Goal: Information Seeking & Learning: Check status

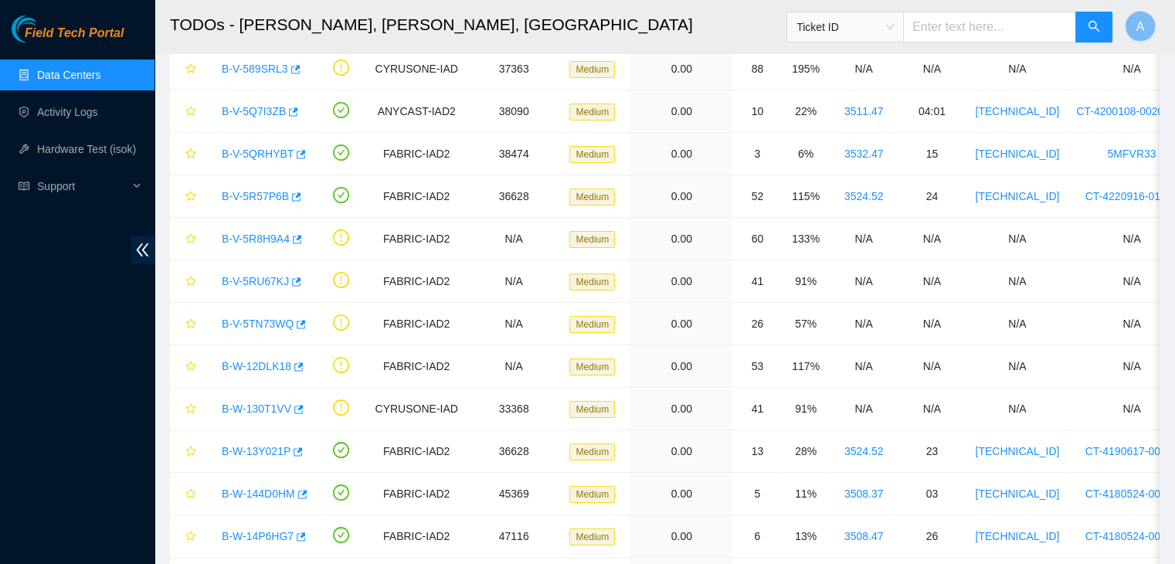
scroll to position [161, 0]
click at [97, 112] on link "Activity Logs" at bounding box center [67, 112] width 61 height 12
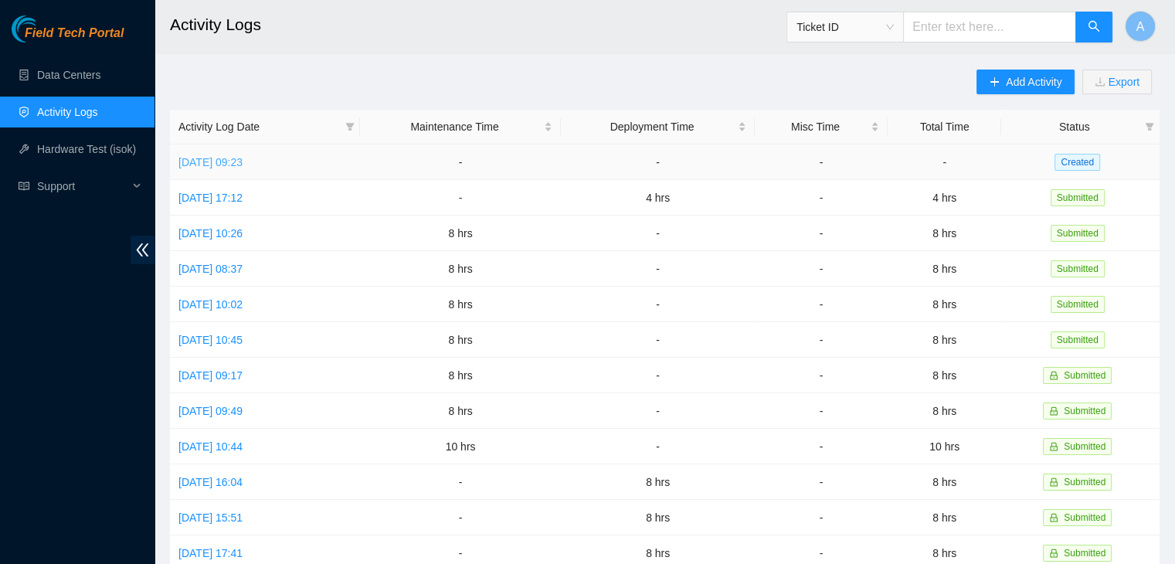
click at [242, 163] on link "[DATE] 09:23" at bounding box center [210, 162] width 64 height 12
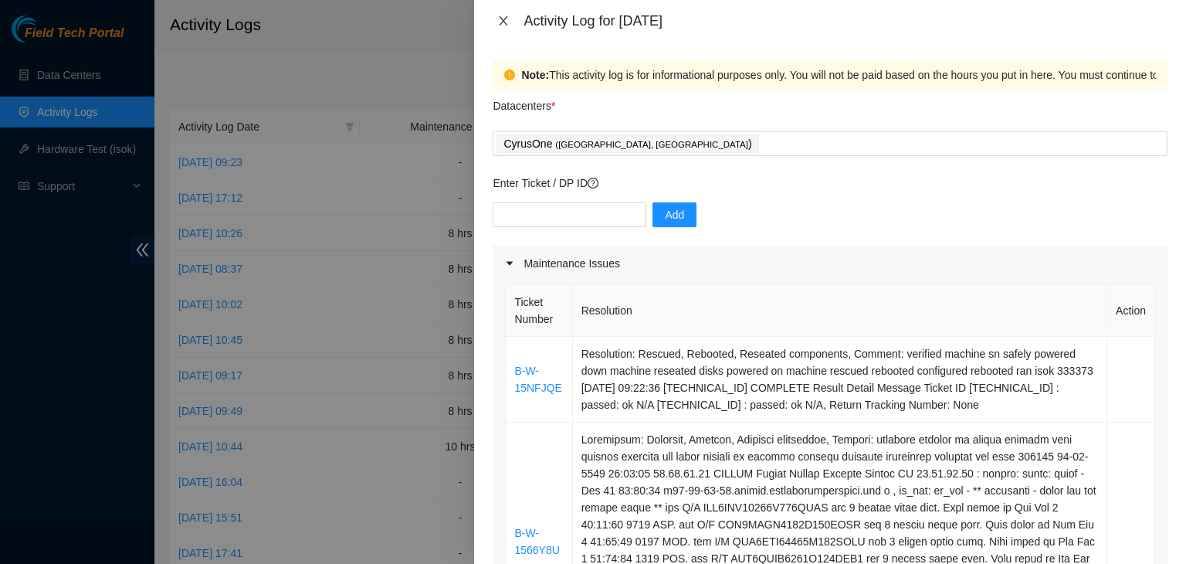
click at [510, 21] on button "Close" at bounding box center [504, 21] width 22 height 15
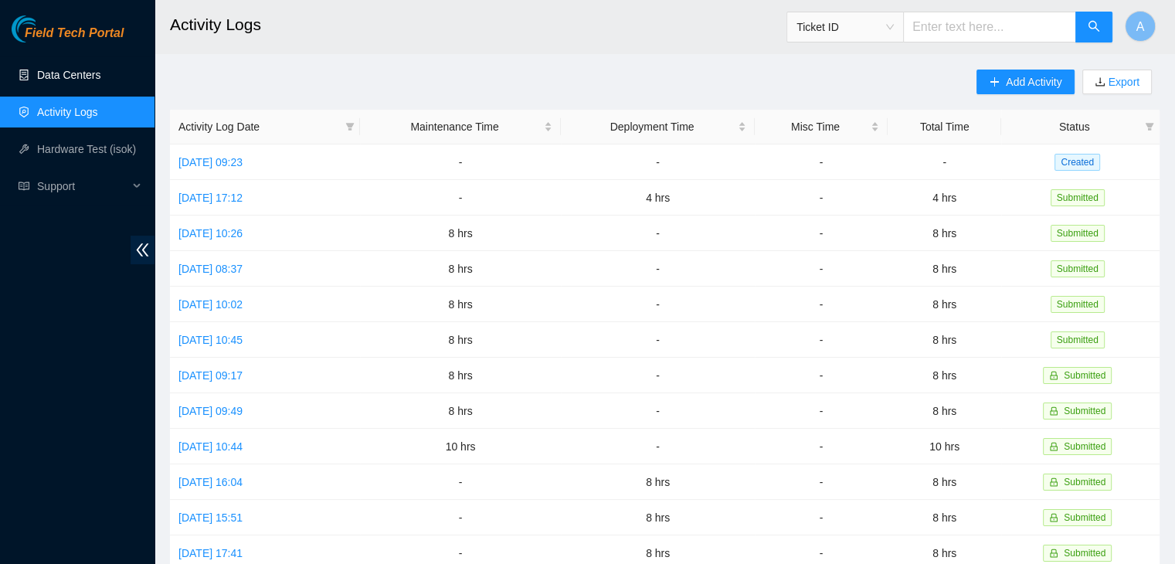
click at [94, 72] on link "Data Centers" at bounding box center [68, 75] width 63 height 12
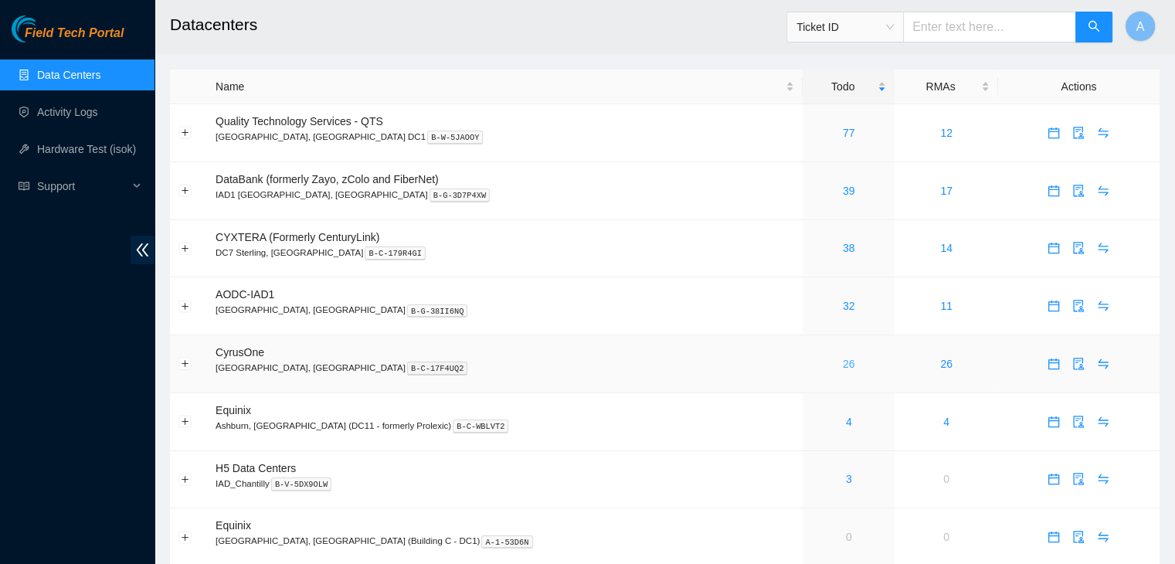
click at [842, 368] on link "26" at bounding box center [848, 364] width 12 height 12
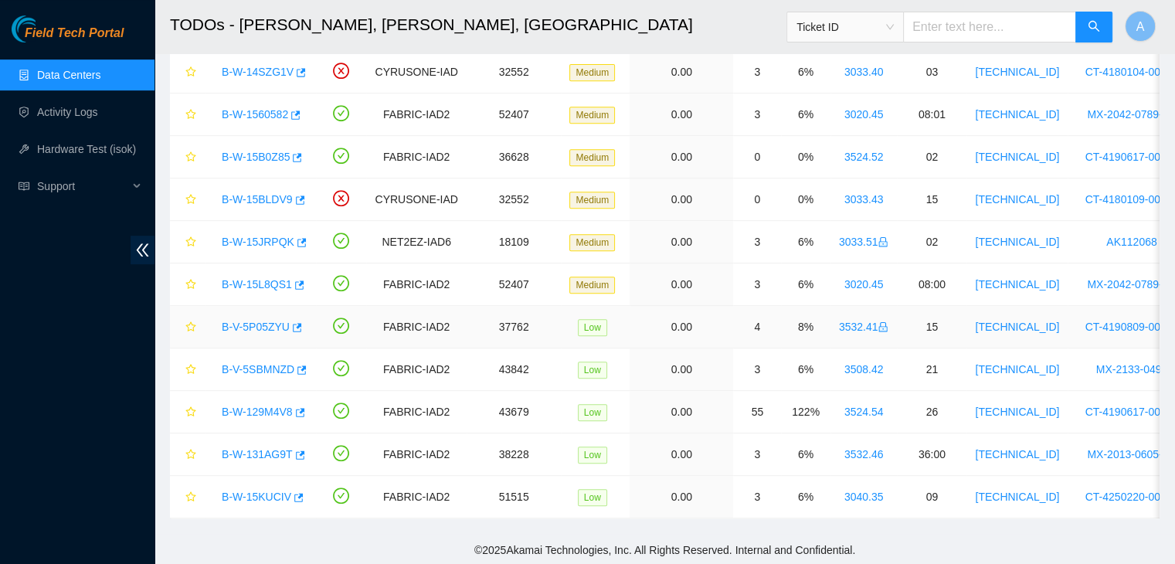
scroll to position [677, 0]
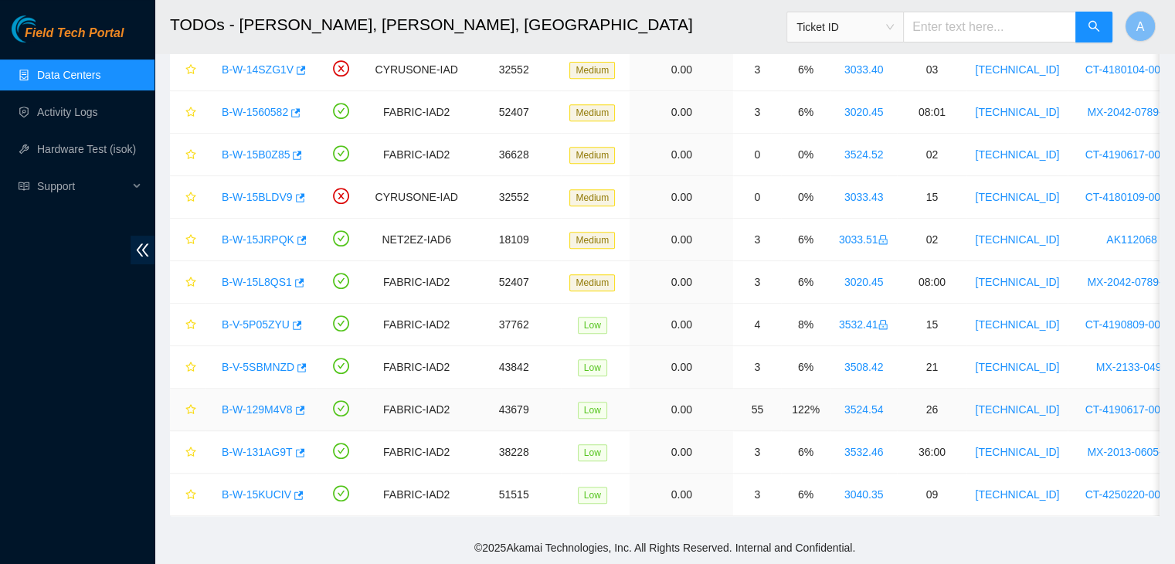
click at [255, 397] on div "B-W-129M4V8" at bounding box center [260, 409] width 93 height 25
click at [256, 403] on link "B-W-129M4V8" at bounding box center [257, 409] width 71 height 12
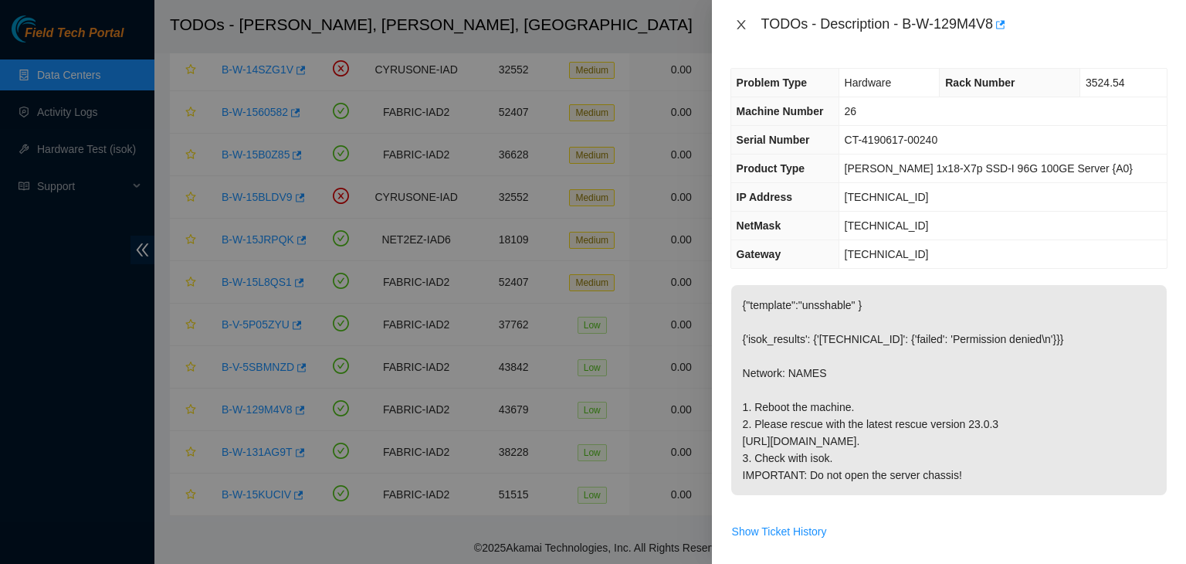
click at [740, 29] on icon "close" at bounding box center [741, 25] width 12 height 12
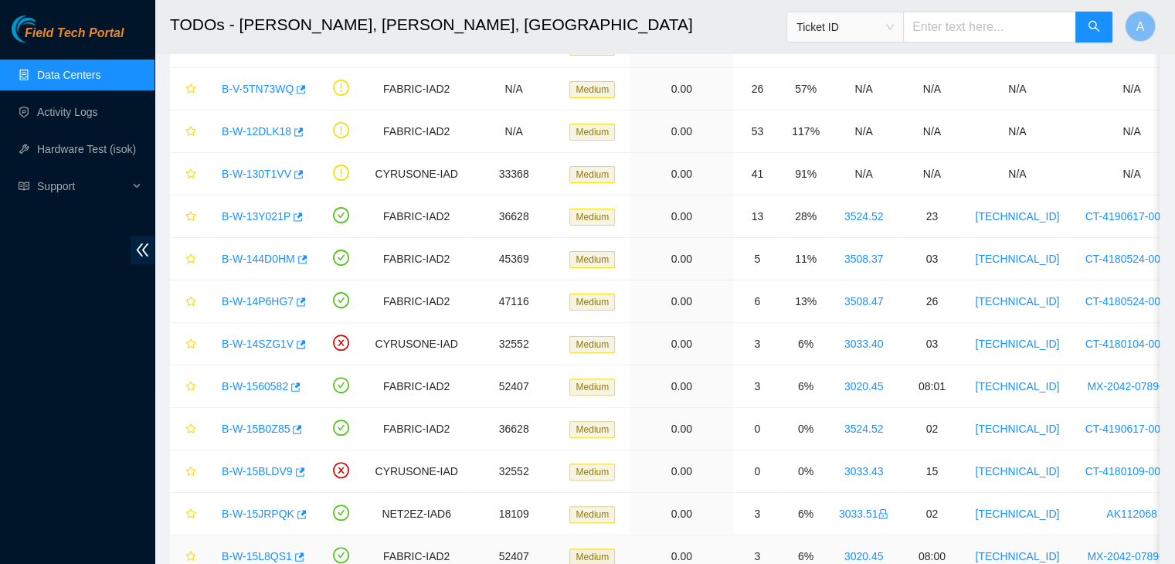
scroll to position [394, 0]
click at [272, 427] on link "B-W-15B0Z85" at bounding box center [256, 430] width 68 height 12
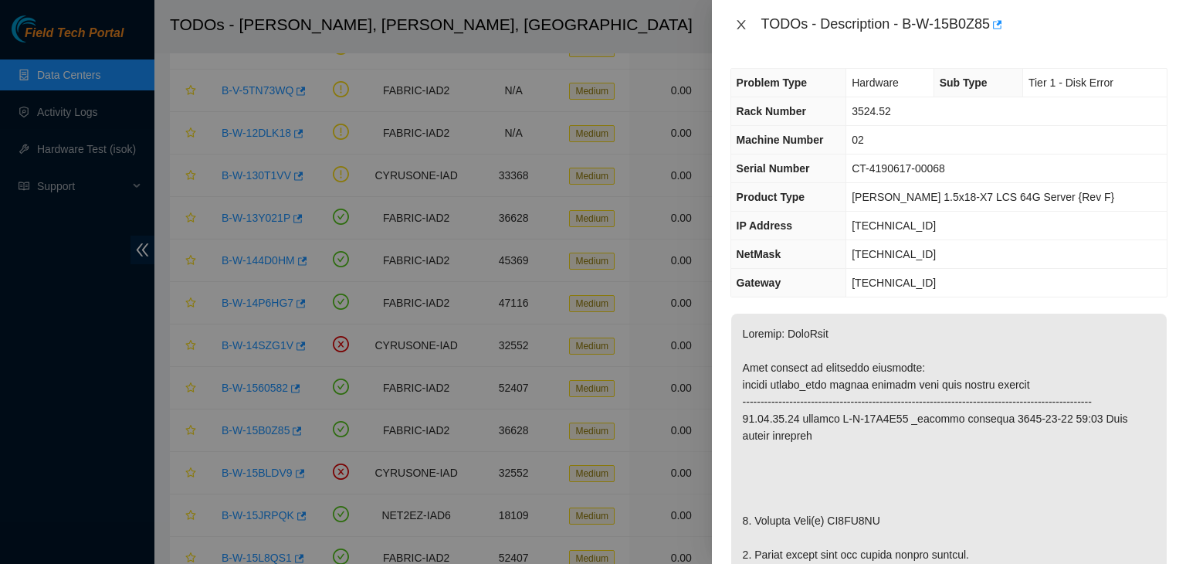
click at [737, 20] on icon "close" at bounding box center [741, 24] width 8 height 9
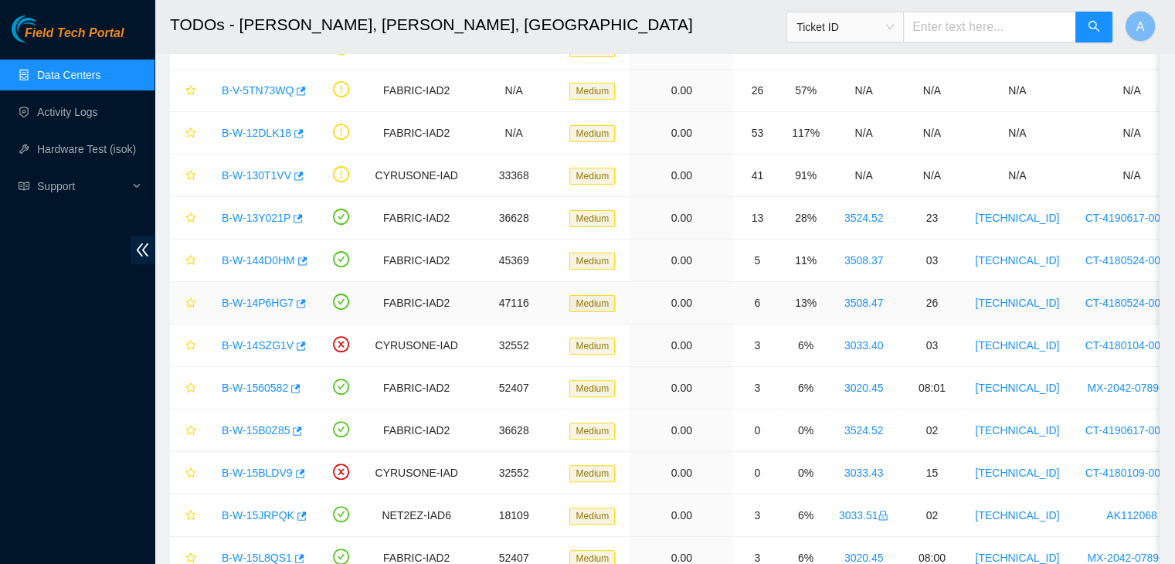
click at [281, 300] on link "B-W-14P6HG7" at bounding box center [258, 303] width 72 height 12
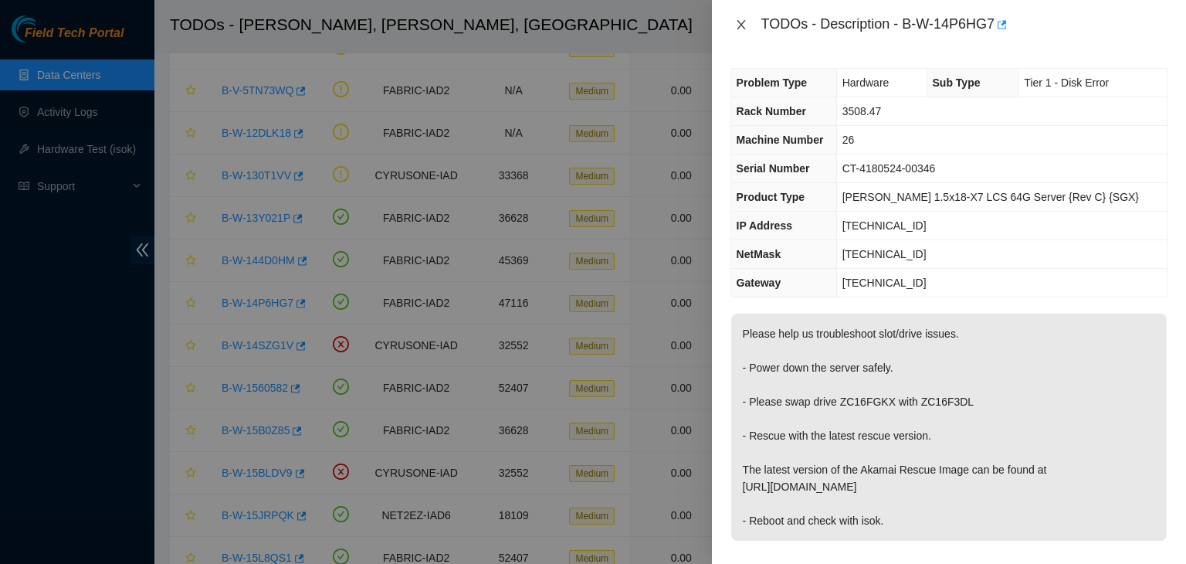
click at [743, 30] on icon "close" at bounding box center [741, 25] width 12 height 12
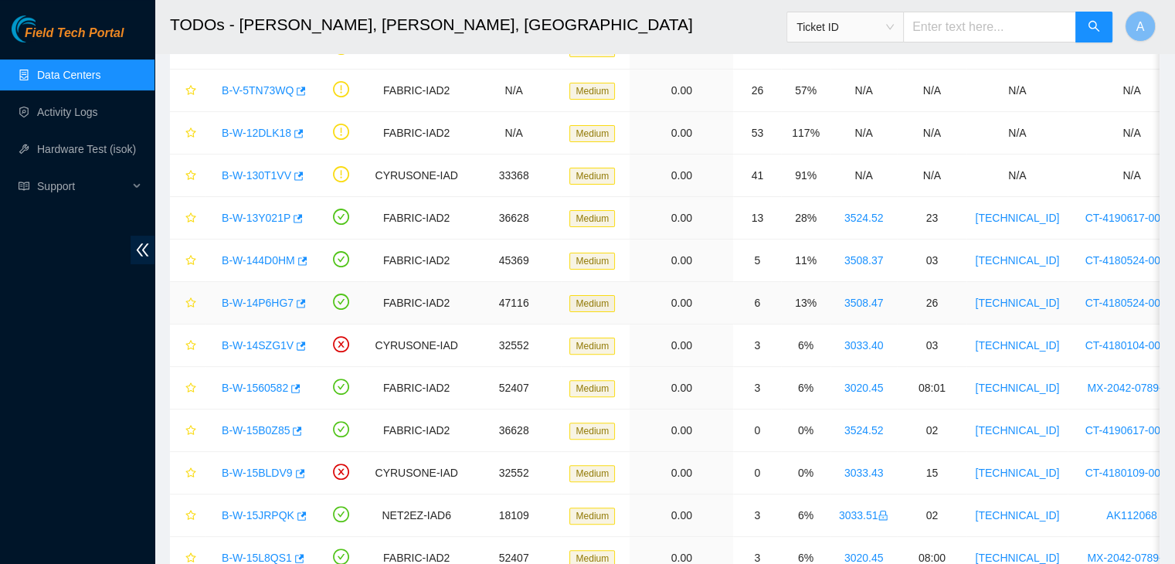
click at [263, 300] on link "B-W-14P6HG7" at bounding box center [258, 303] width 72 height 12
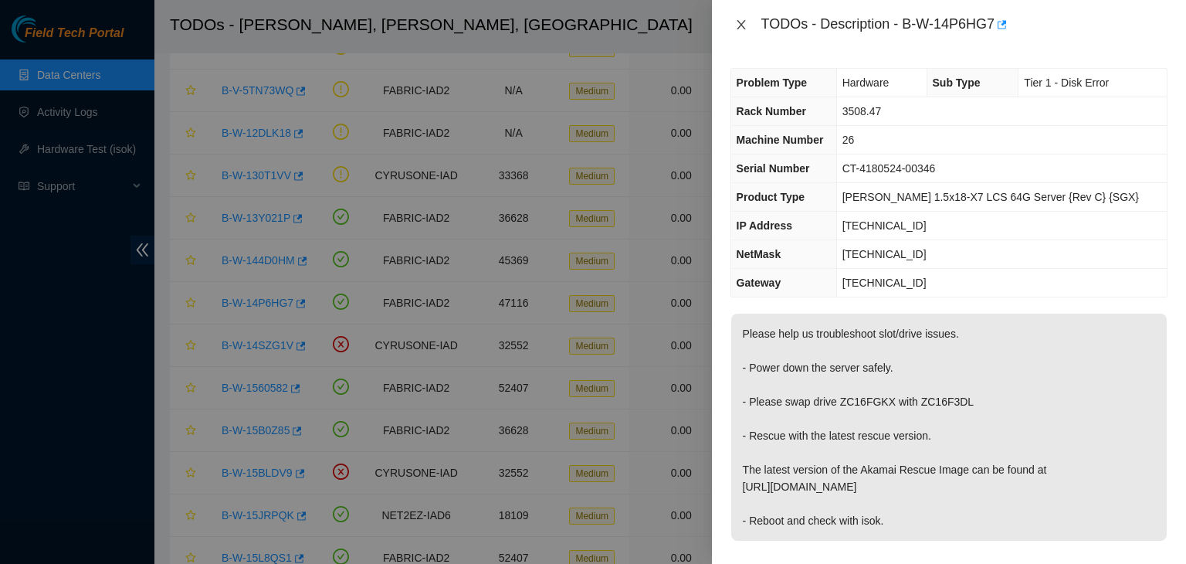
click at [738, 20] on icon "close" at bounding box center [741, 25] width 12 height 12
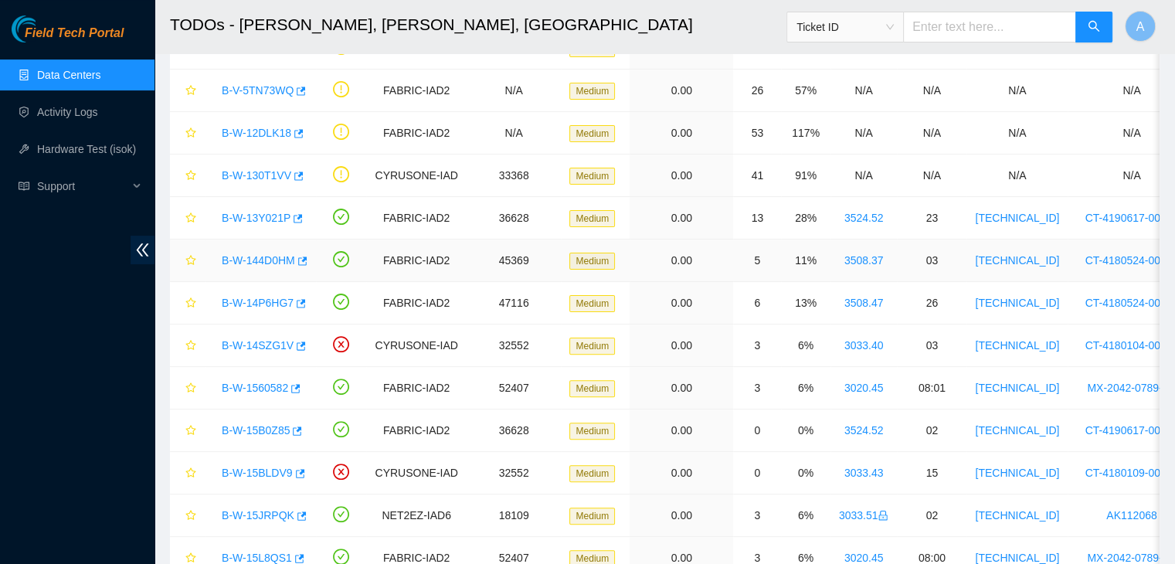
click at [268, 259] on link "B-W-144D0HM" at bounding box center [258, 260] width 73 height 12
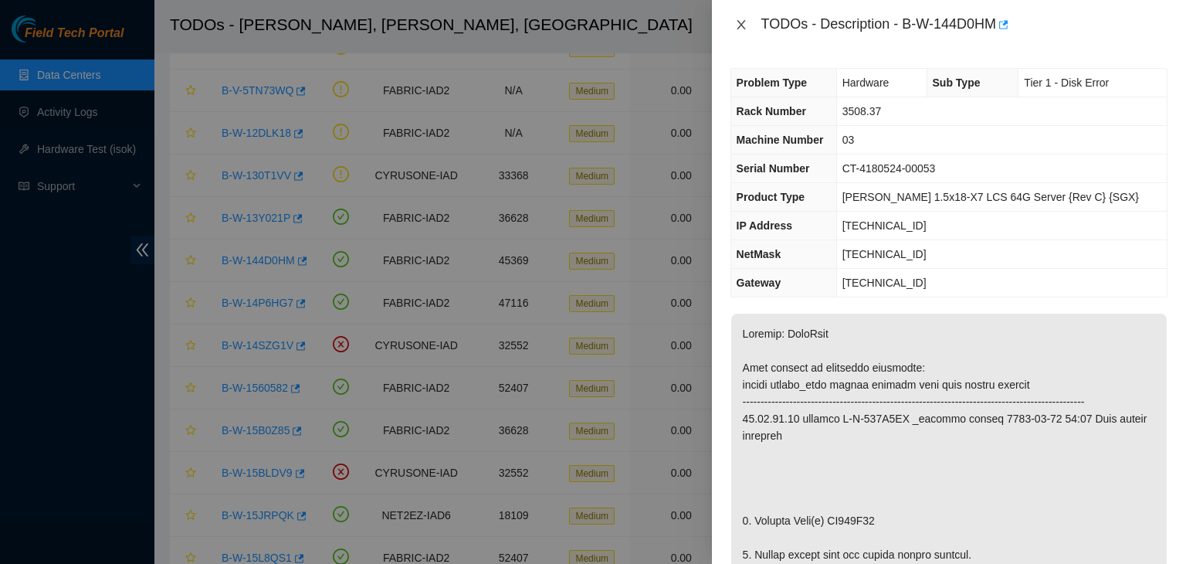
click at [743, 24] on icon "close" at bounding box center [741, 25] width 12 height 12
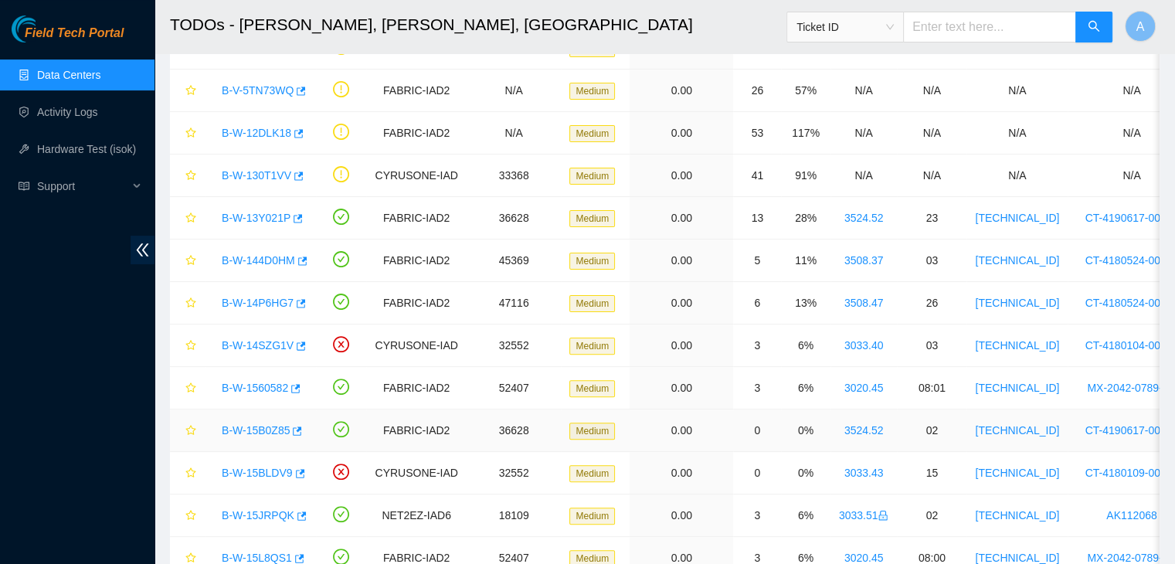
click at [262, 424] on link "B-W-15B0Z85" at bounding box center [256, 430] width 68 height 12
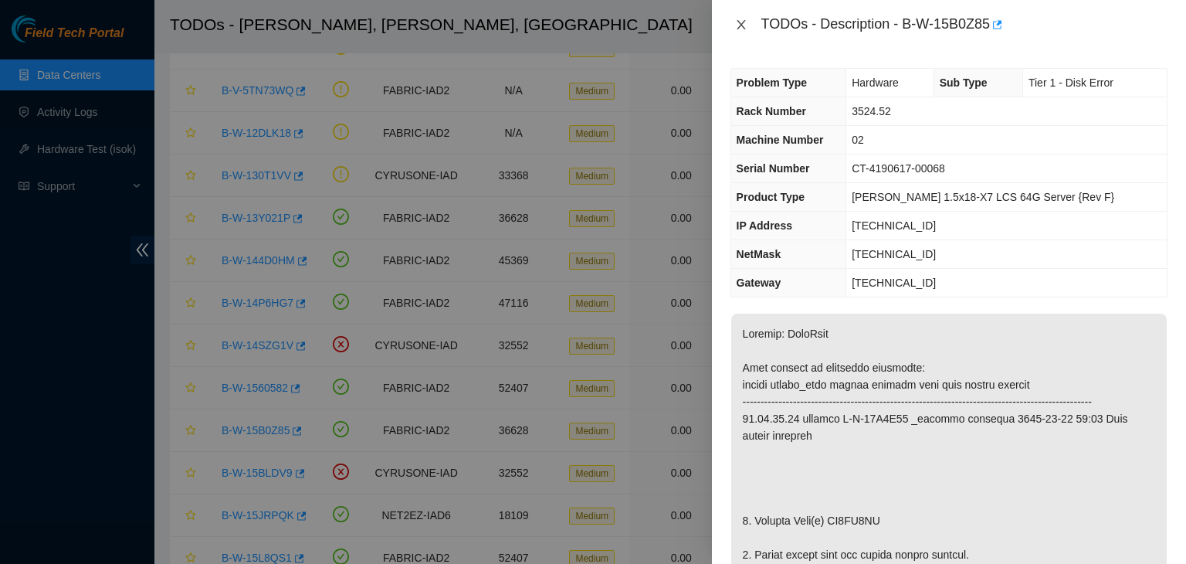
click at [742, 25] on icon "close" at bounding box center [741, 25] width 12 height 12
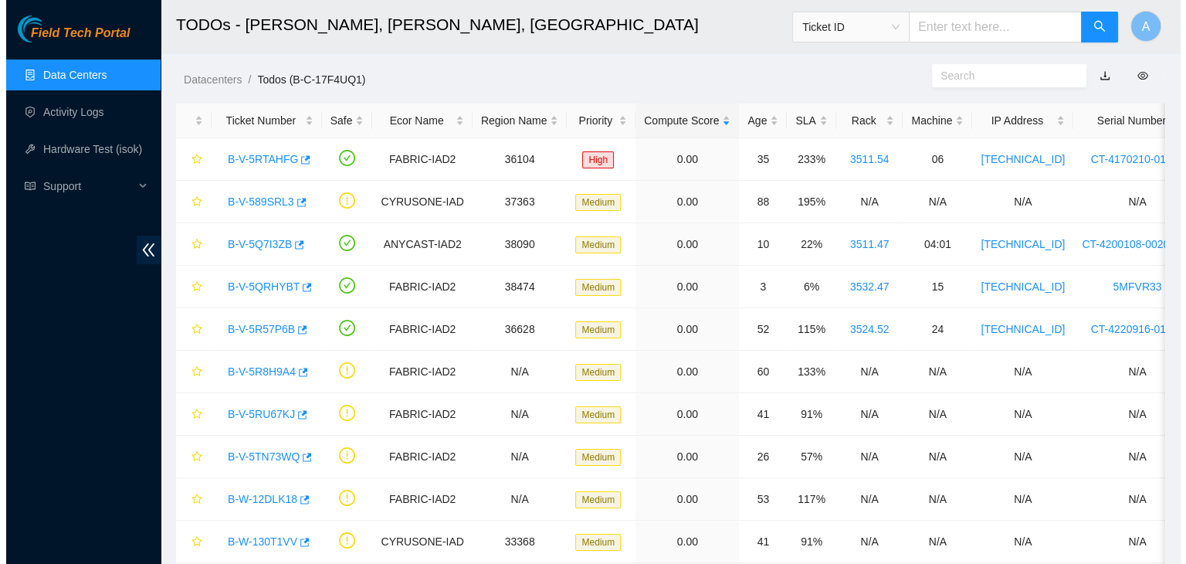
scroll to position [0, 0]
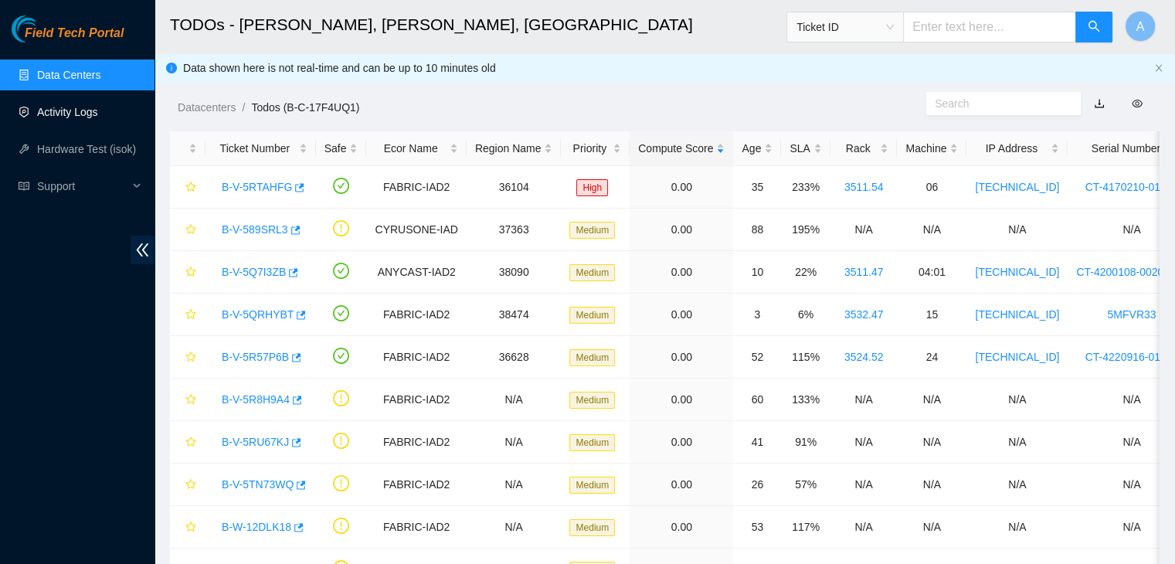
click at [60, 117] on link "Activity Logs" at bounding box center [67, 112] width 61 height 12
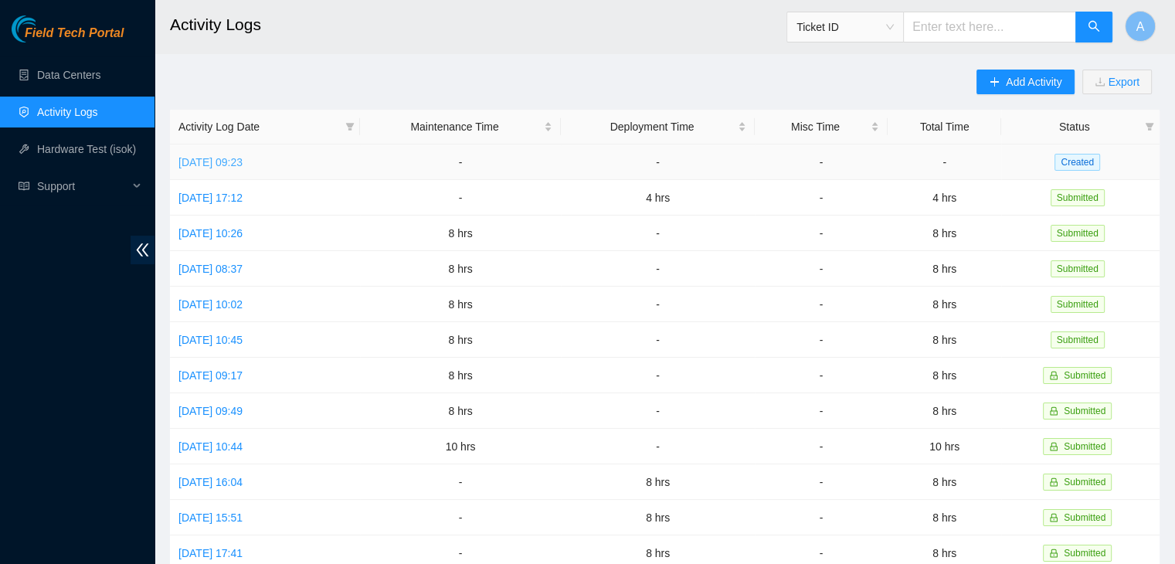
click at [242, 162] on link "[DATE] 09:23" at bounding box center [210, 162] width 64 height 12
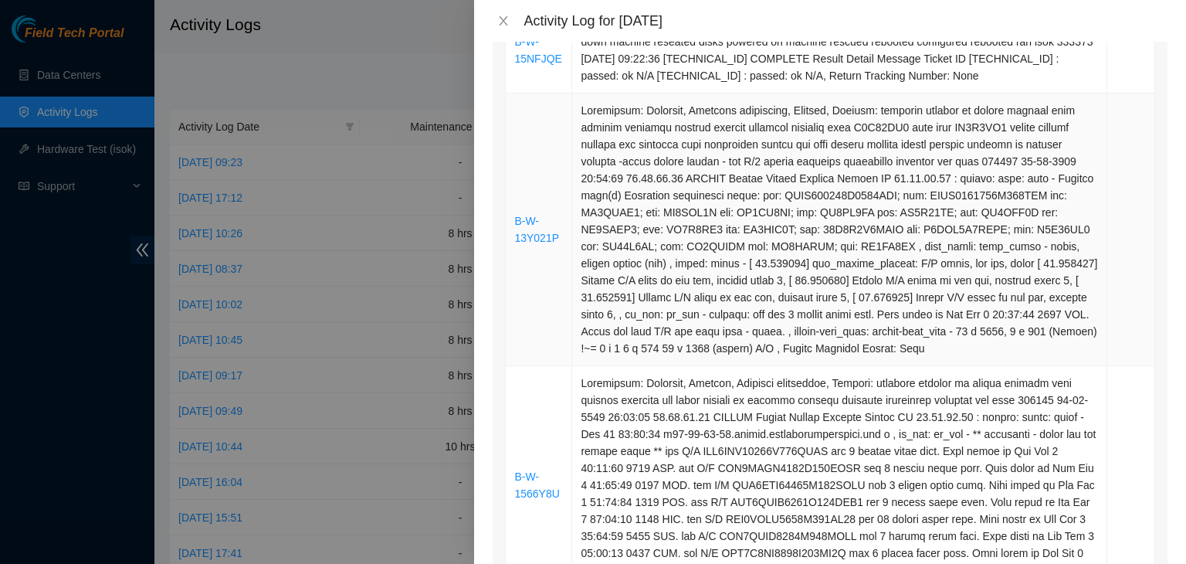
scroll to position [311, 0]
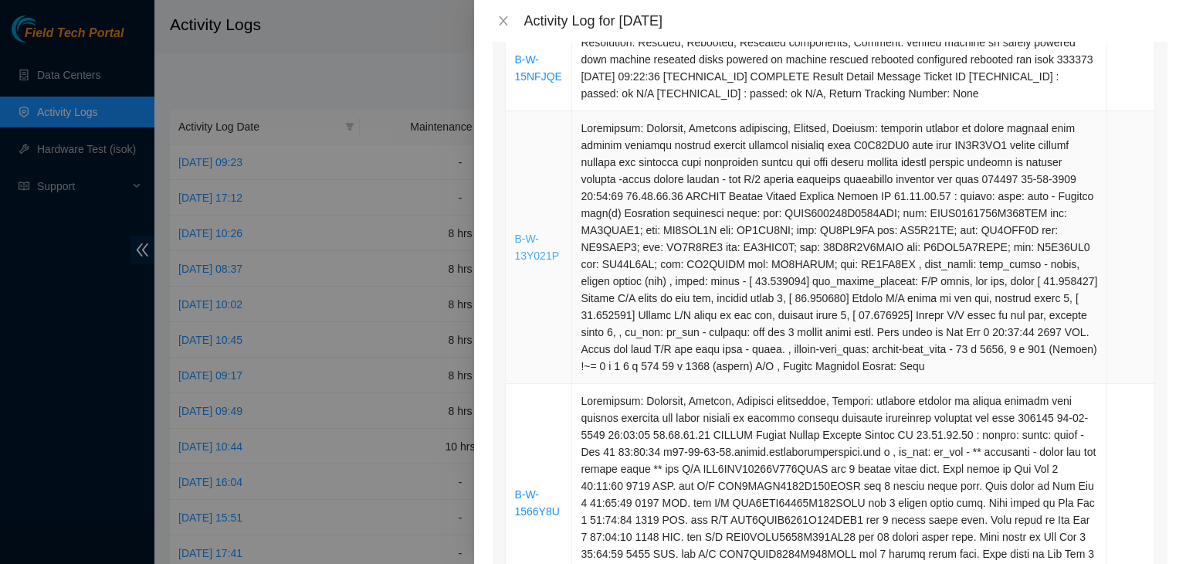
click at [539, 259] on link "B-W-13Y021P" at bounding box center [536, 246] width 45 height 29
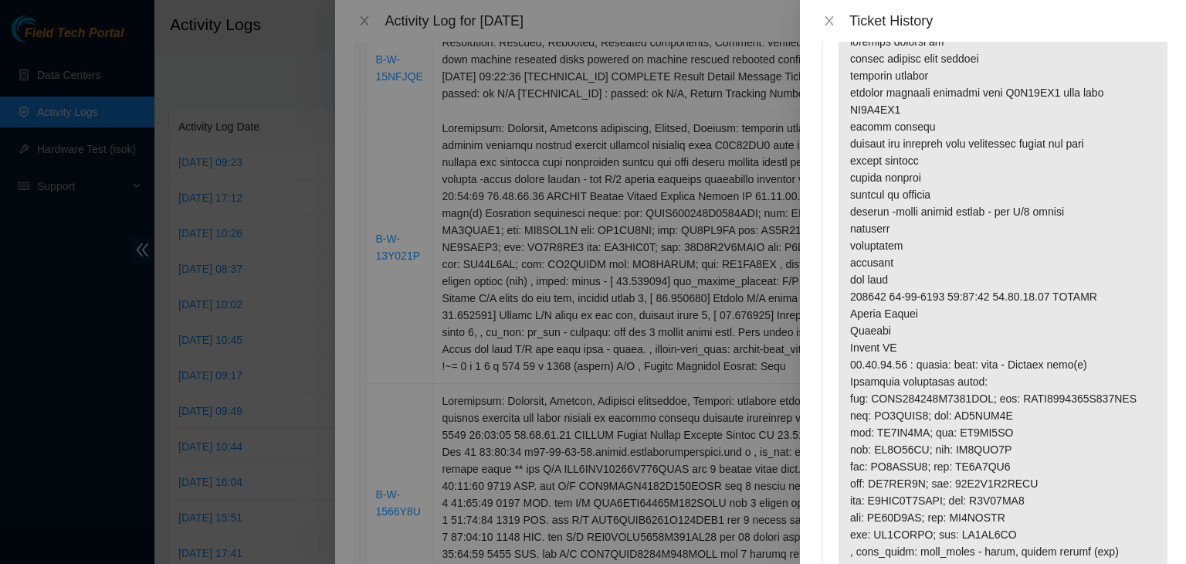
scroll to position [0, 0]
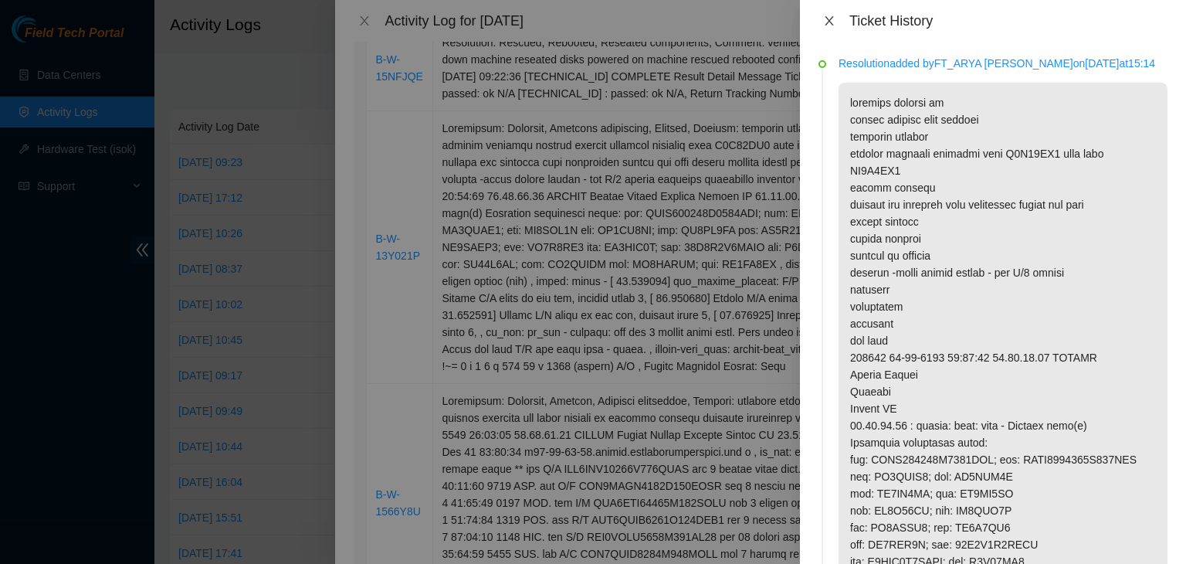
click at [835, 21] on icon "close" at bounding box center [829, 21] width 12 height 12
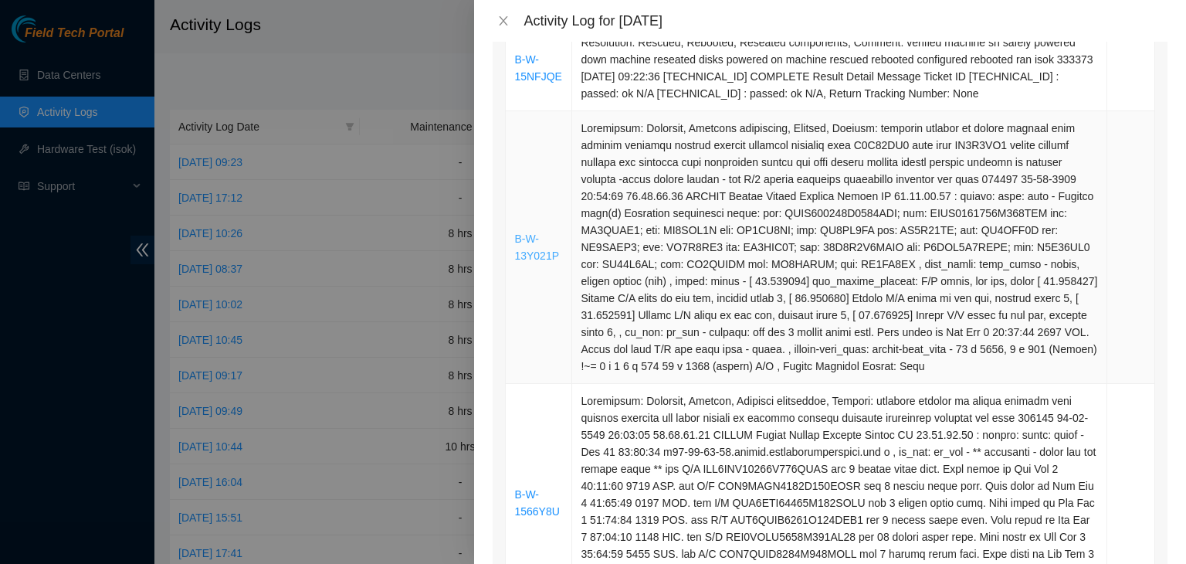
click at [525, 249] on link "B-W-13Y021P" at bounding box center [536, 246] width 45 height 29
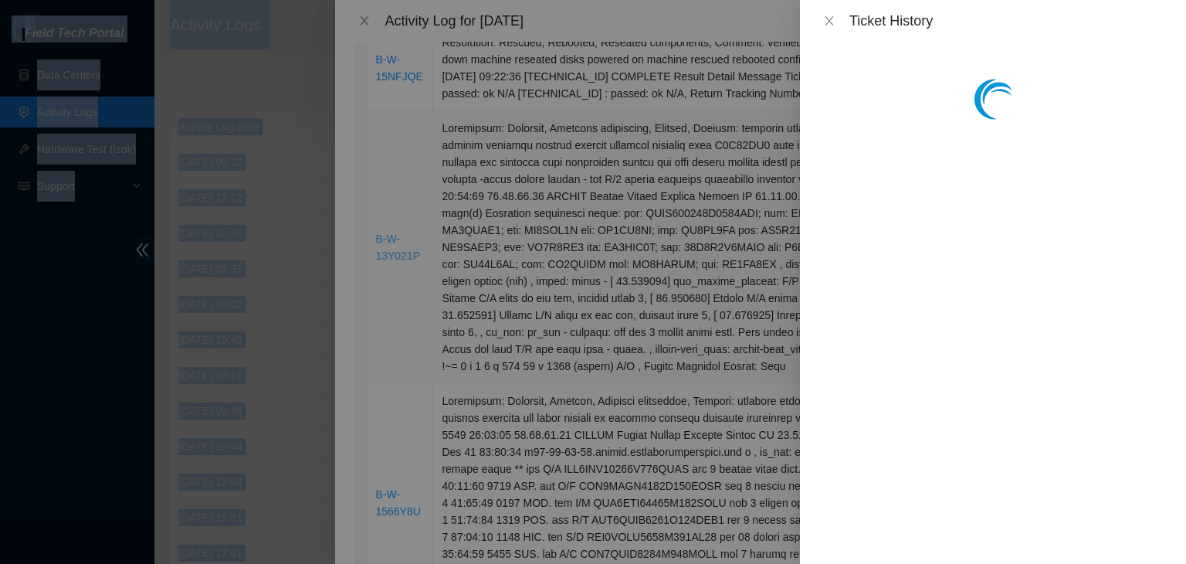
click at [525, 249] on div at bounding box center [593, 282] width 1186 height 564
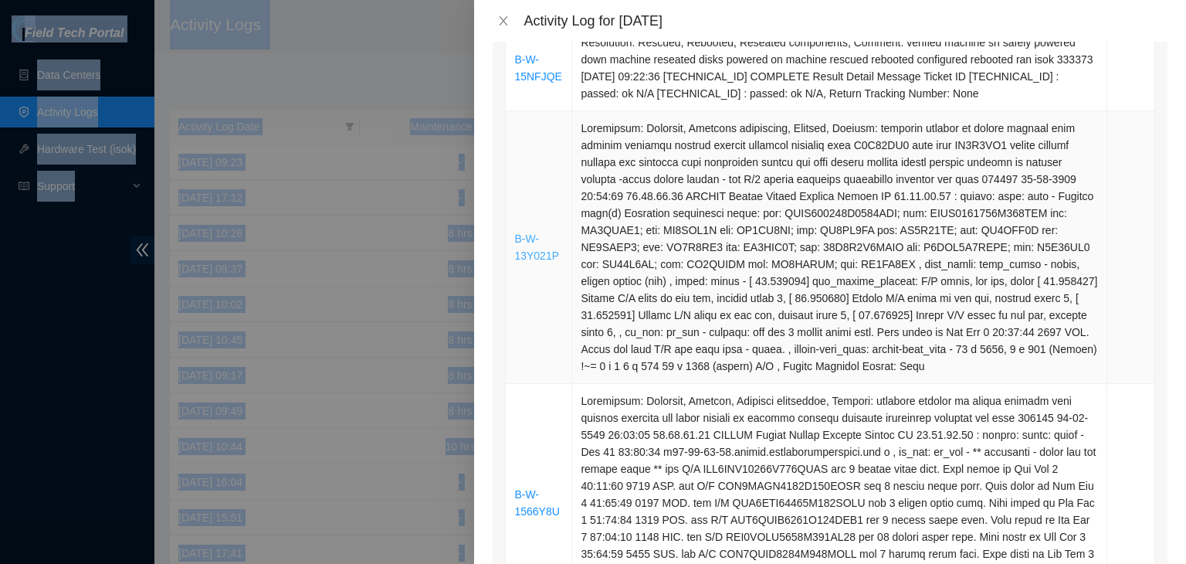
click at [534, 258] on link "B-W-13Y021P" at bounding box center [536, 246] width 45 height 29
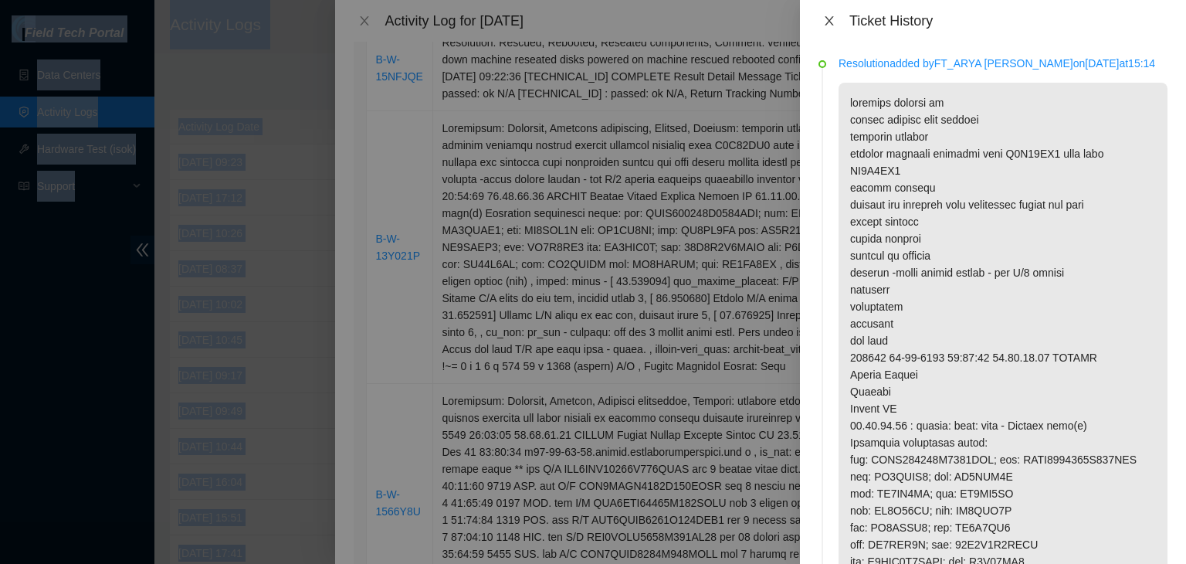
click at [829, 19] on icon "close" at bounding box center [829, 21] width 12 height 12
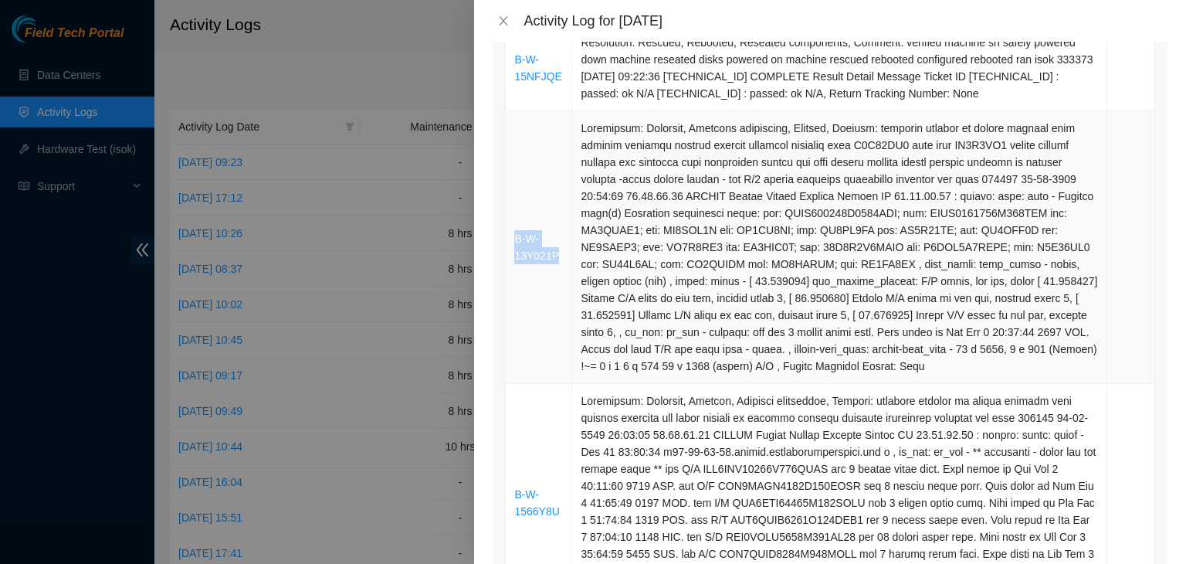
drag, startPoint x: 559, startPoint y: 258, endPoint x: 514, endPoint y: 240, distance: 48.9
click at [514, 240] on td "B-W-13Y021P" at bounding box center [539, 247] width 66 height 273
copy link "B-W-13Y021P"
click at [493, 158] on div "Ticket Number Resolution Action B-W-15NFJQE Resolution: Rescued, Rebooted, Rese…" at bounding box center [830, 393] width 675 height 847
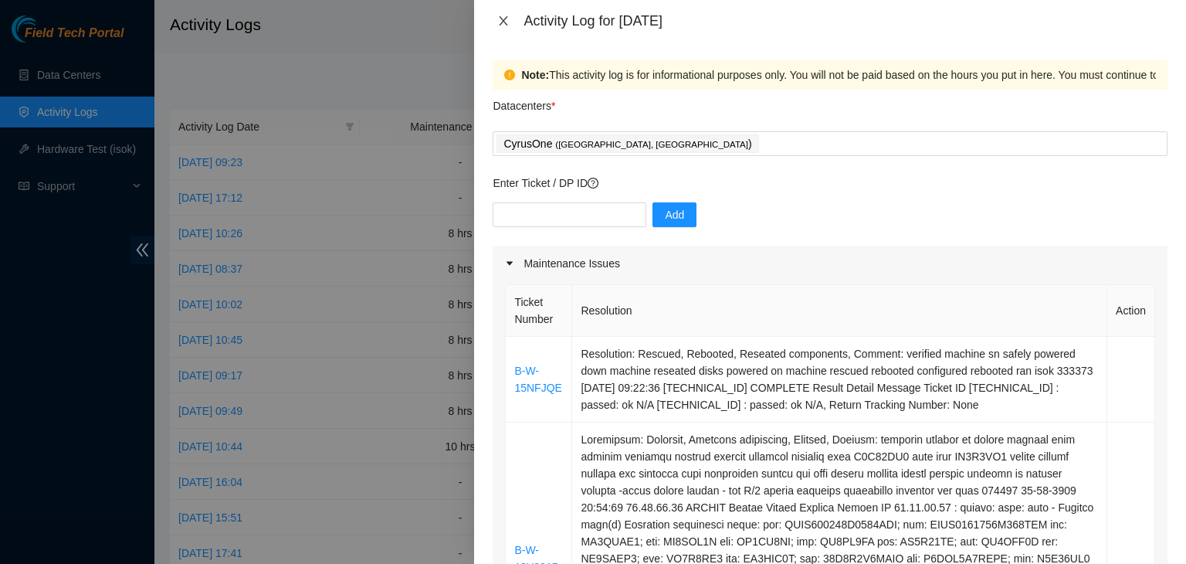
click at [497, 16] on icon "close" at bounding box center [503, 21] width 12 height 12
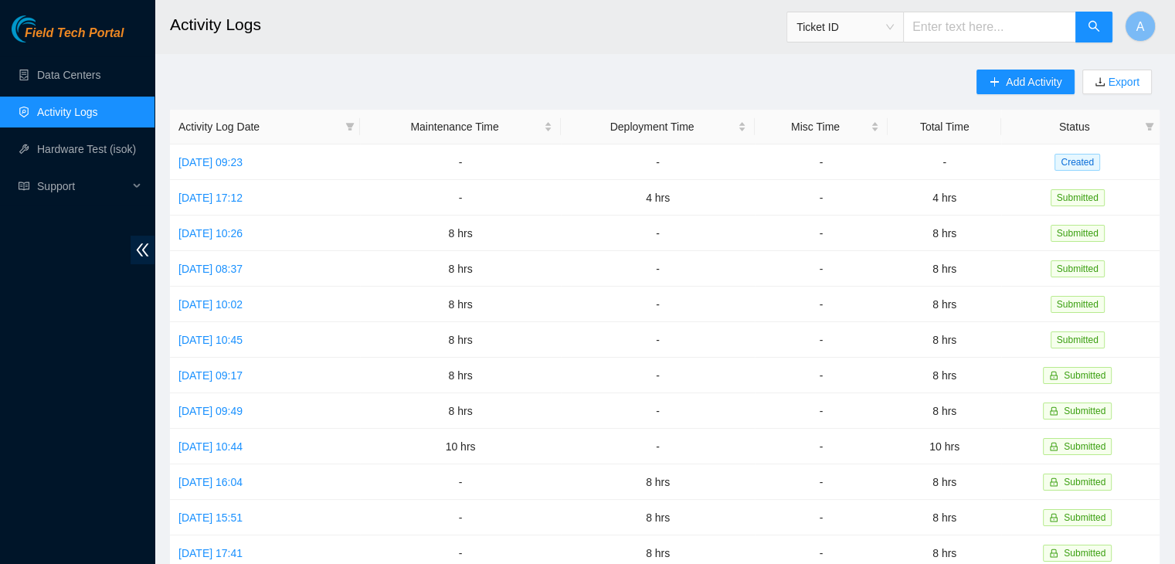
click at [958, 22] on input "text" at bounding box center [989, 27] width 173 height 31
paste input "B-W-13Y021P"
type input "B-W-13Y021P"
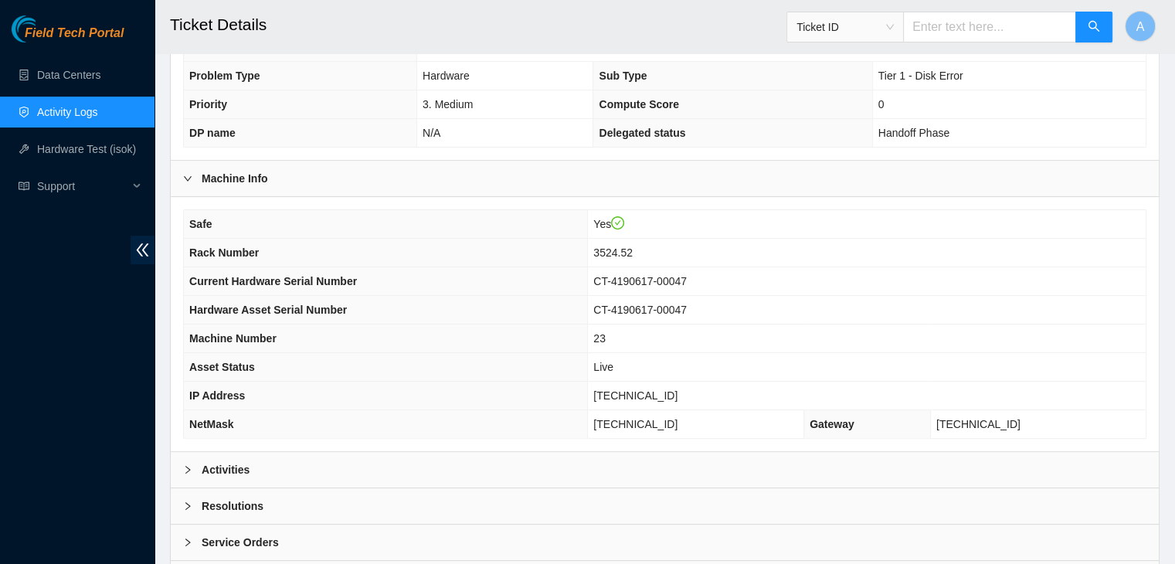
scroll to position [412, 0]
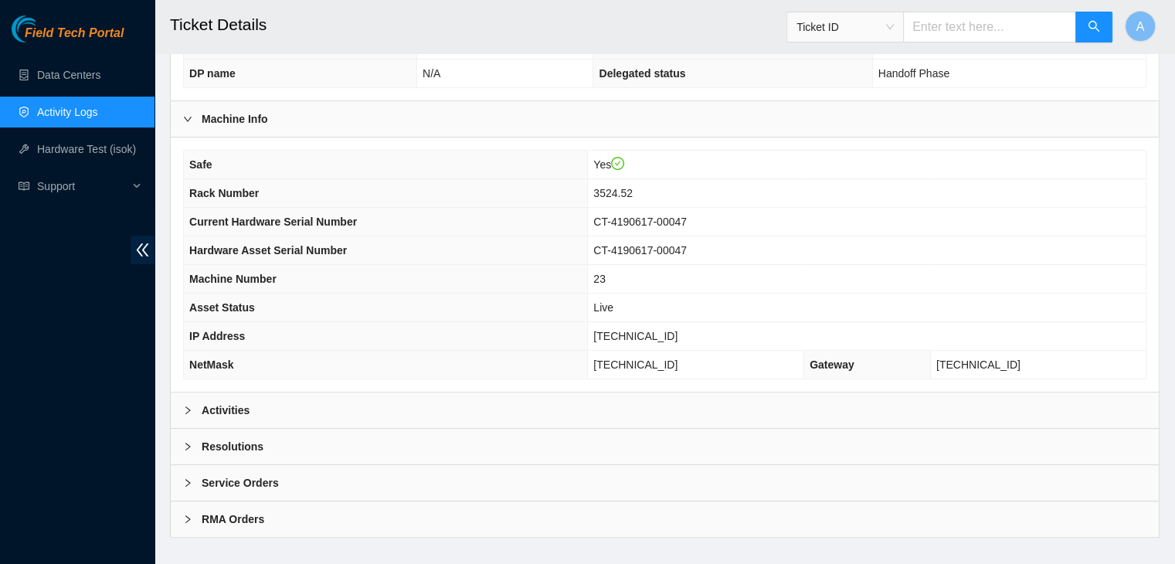
click at [629, 367] on div "Safe Yes Rack Number 3524.52 Current Hardware Serial Number CT-4190617-00047 Ha…" at bounding box center [665, 264] width 988 height 254
click at [628, 392] on div "Activities" at bounding box center [665, 410] width 988 height 36
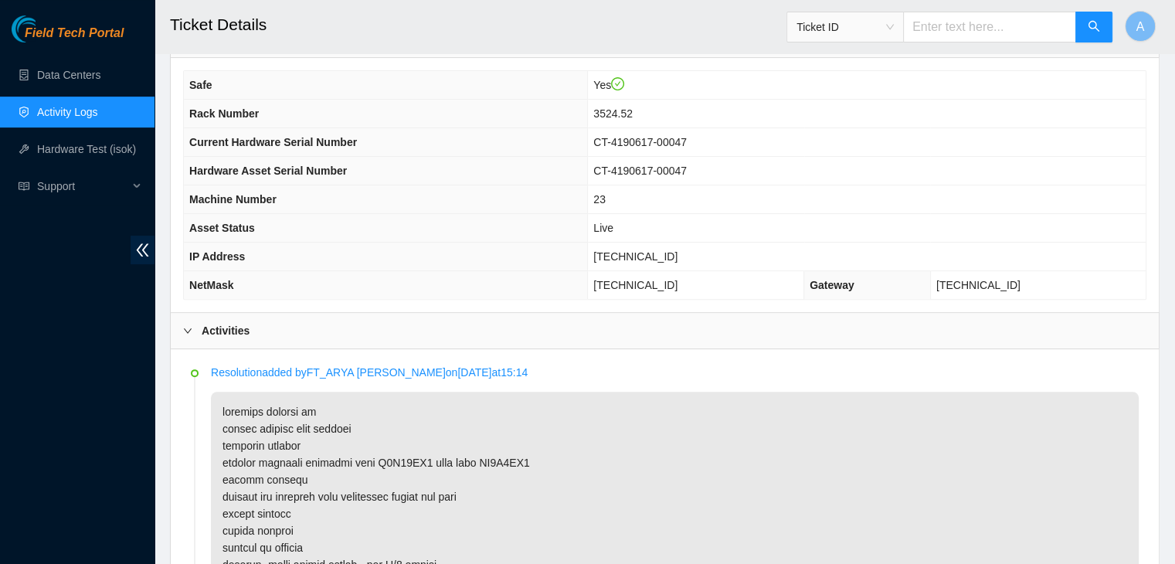
scroll to position [414, 0]
